Goal: Information Seeking & Learning: Learn about a topic

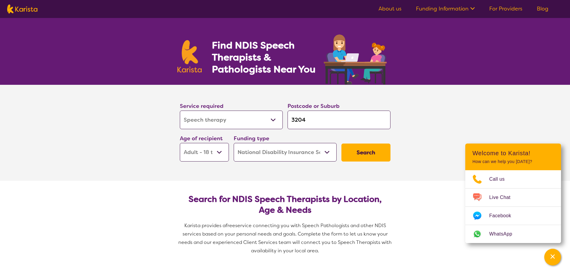
select select "Speech therapy"
select select "AD"
select select "NDIS"
select select "Speech therapy"
select select "AD"
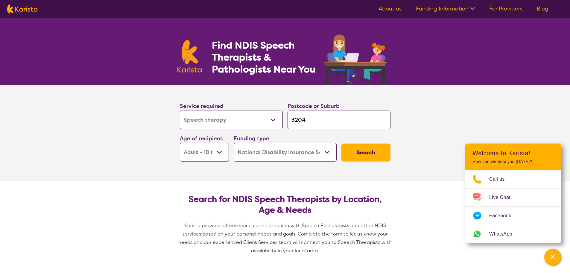
select select "NDIS"
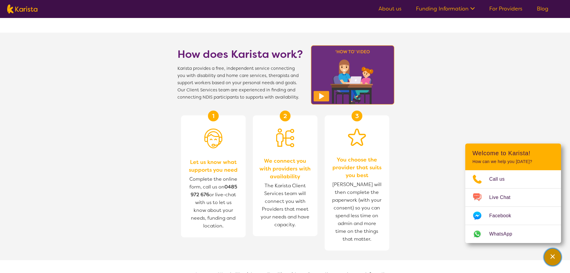
click at [549, 259] on div "Channel Menu" at bounding box center [553, 256] width 12 height 13
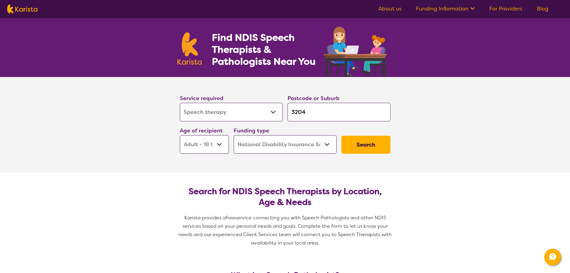
scroll to position [0, 0]
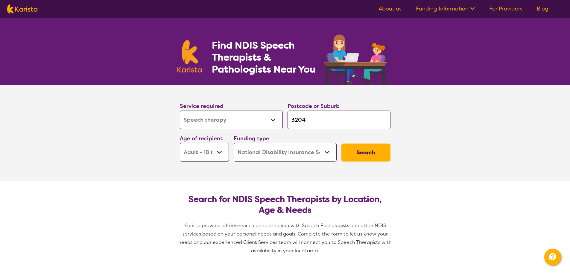
click at [191, 57] on img at bounding box center [189, 56] width 25 height 32
click at [28, 5] on img at bounding box center [22, 8] width 30 height 9
select select "Speech therapy"
select select "AD"
select select "NDIS"
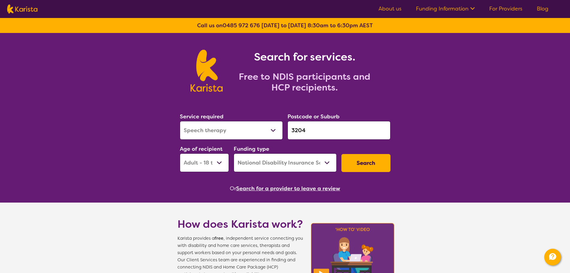
click at [371, 159] on button "Search" at bounding box center [365, 163] width 49 height 18
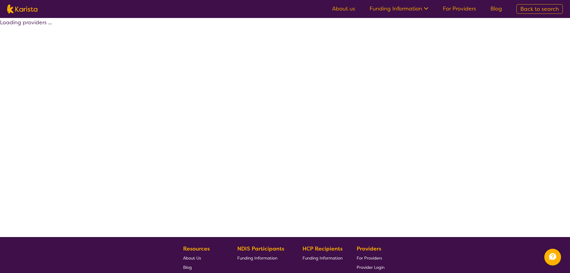
select select "by_score"
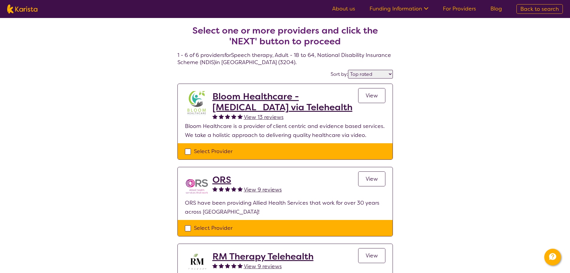
click at [244, 108] on h2 "Bloom Healthcare - Speech Therapy via Telehealth" at bounding box center [285, 102] width 146 height 22
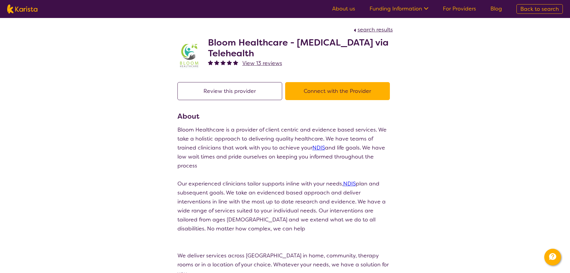
click at [253, 61] on span "View 13 reviews" at bounding box center [262, 63] width 40 height 7
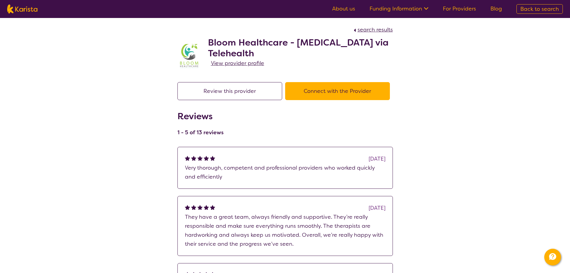
click at [256, 63] on span "View provider profile" at bounding box center [237, 63] width 53 height 7
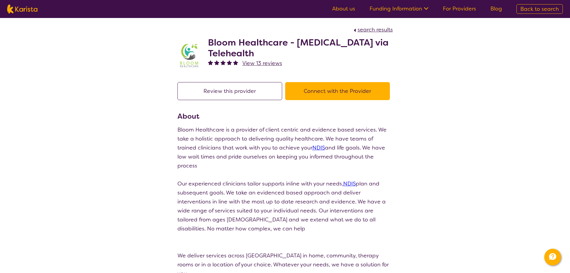
click at [19, 12] on img at bounding box center [22, 8] width 30 height 9
select select "Speech therapy"
select select "AD"
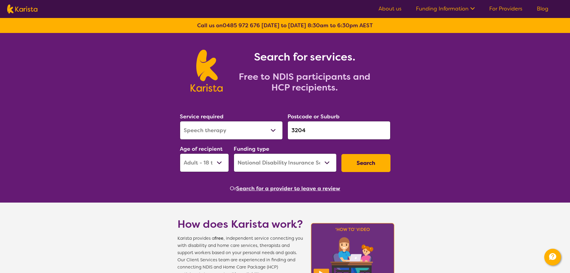
click at [448, 8] on link "Funding Information" at bounding box center [445, 8] width 59 height 7
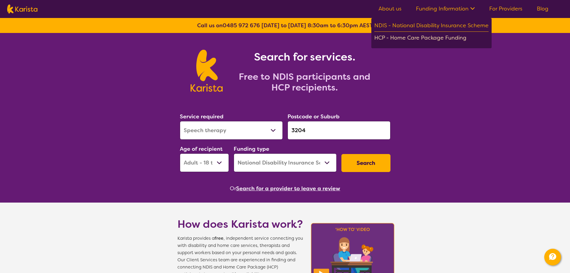
click at [437, 39] on div "HCP - Home Care Package Funding" at bounding box center [431, 38] width 114 height 10
click at [292, 157] on select "Home Care Package (HCP) National Disability Insurance Scheme (NDIS) I don't know" at bounding box center [285, 162] width 103 height 19
select select "i-don-t-know"
click at [234, 153] on select "Home Care Package (HCP) National Disability Insurance Scheme (NDIS) I don't know" at bounding box center [285, 162] width 103 height 19
click at [352, 163] on button "Search" at bounding box center [365, 163] width 49 height 18
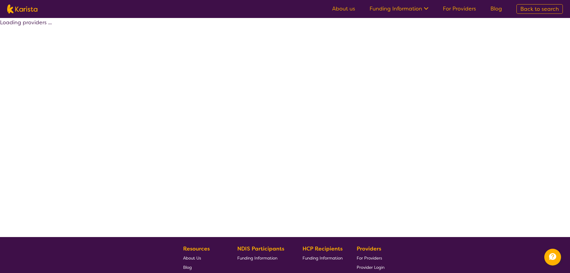
select select "Speech therapy"
select select "AD"
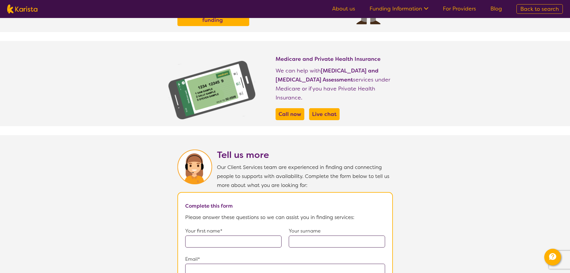
scroll to position [239, 0]
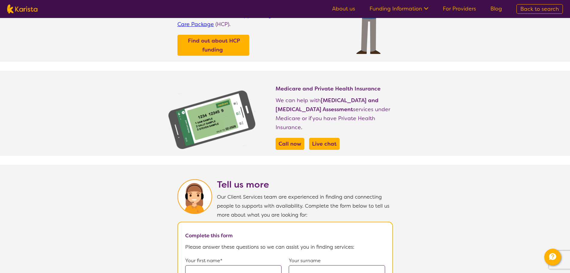
select select "Speech therapy"
select select "AD"
select select "i-don-t-know"
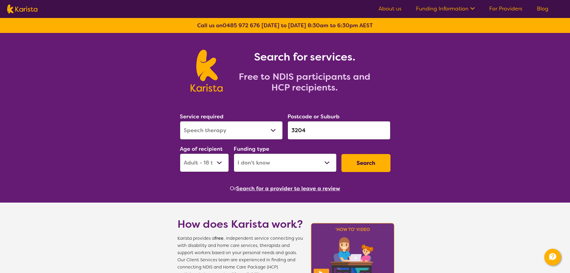
click at [386, 9] on link "About us" at bounding box center [390, 8] width 23 height 7
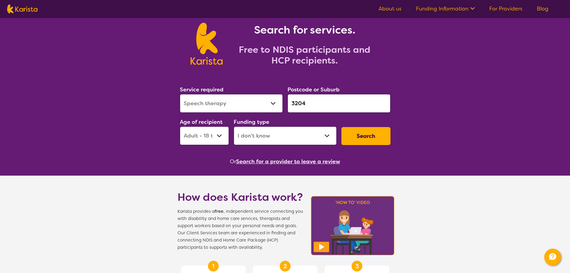
scroll to position [90, 0]
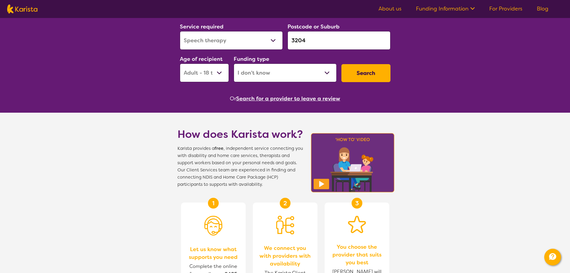
click at [286, 99] on button "Search for a provider to leave a review" at bounding box center [288, 98] width 104 height 9
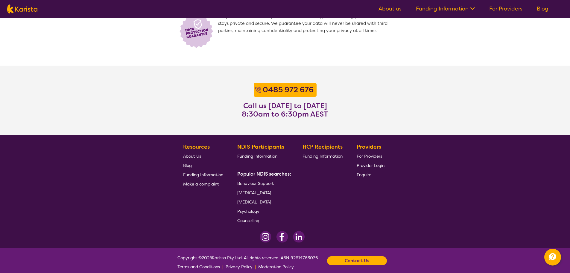
scroll to position [469, 0]
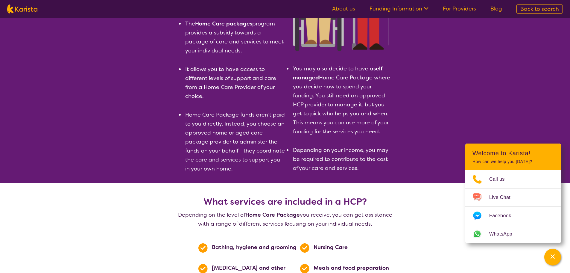
scroll to position [120, 0]
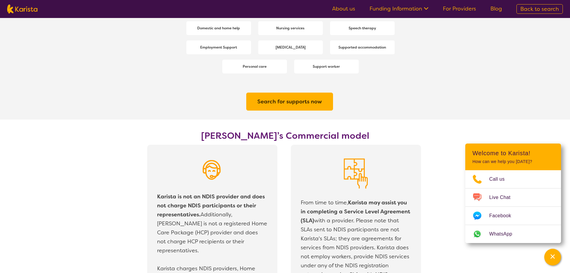
scroll to position [928, 0]
